Goal: Task Accomplishment & Management: Manage account settings

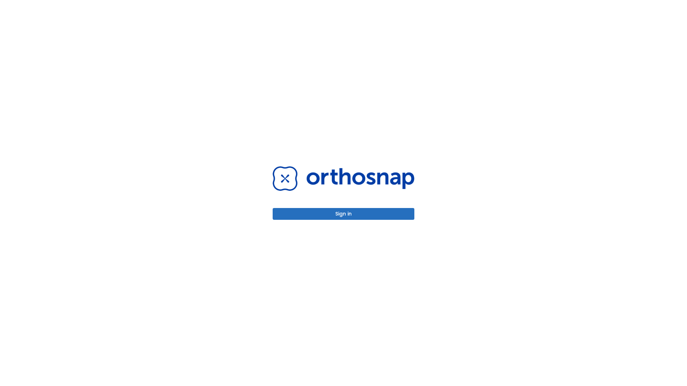
click at [343, 214] on button "Sign in" at bounding box center [344, 214] width 142 height 12
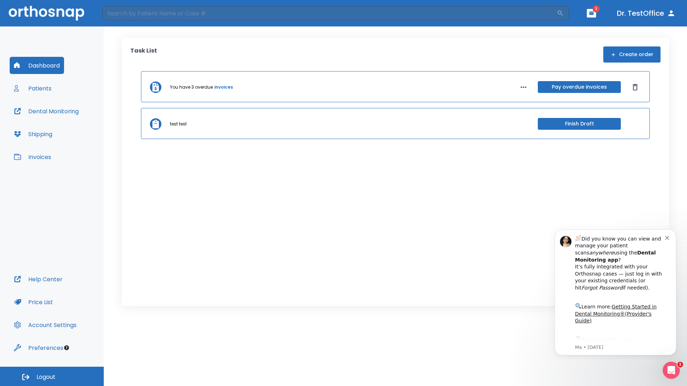
click at [52, 377] on span "Logout" at bounding box center [45, 377] width 19 height 8
